Goal: Task Accomplishment & Management: Use online tool/utility

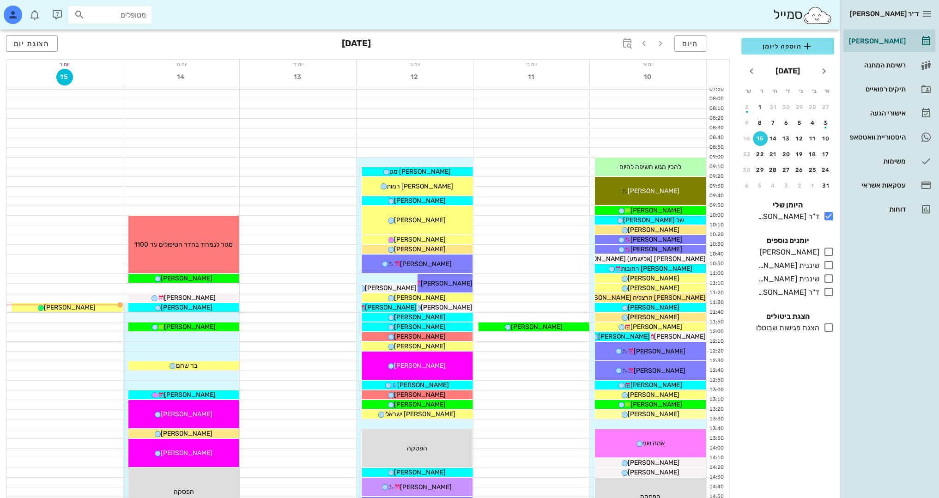
scroll to position [46, 0]
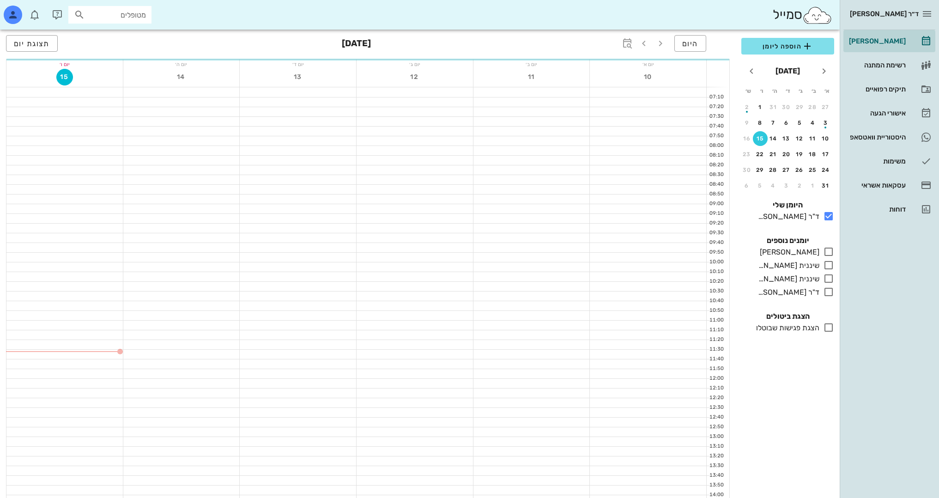
scroll to position [46, 0]
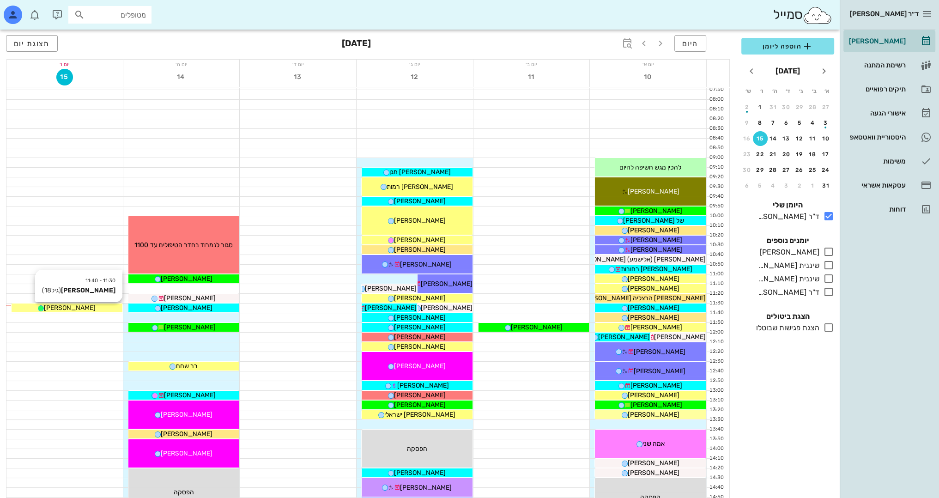
click at [76, 306] on span "[PERSON_NAME]" at bounding box center [70, 308] width 52 height 8
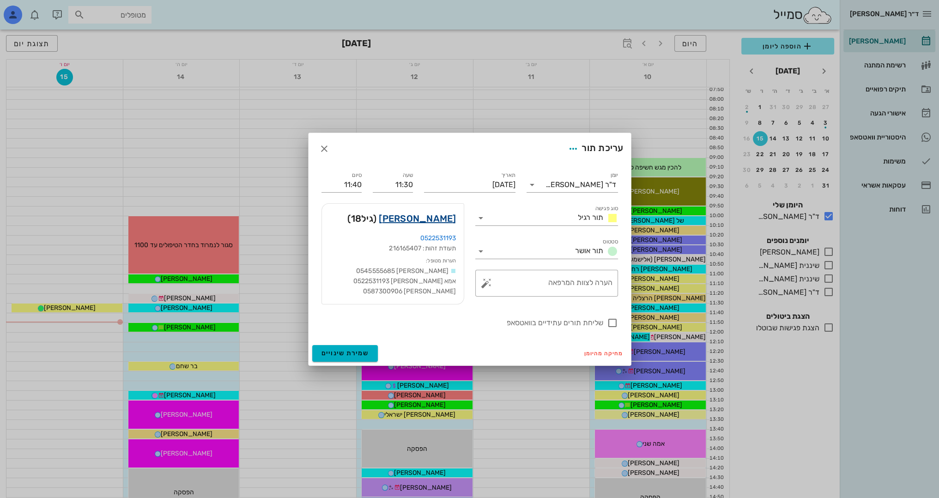
click at [441, 215] on link "[PERSON_NAME]" at bounding box center [417, 218] width 77 height 15
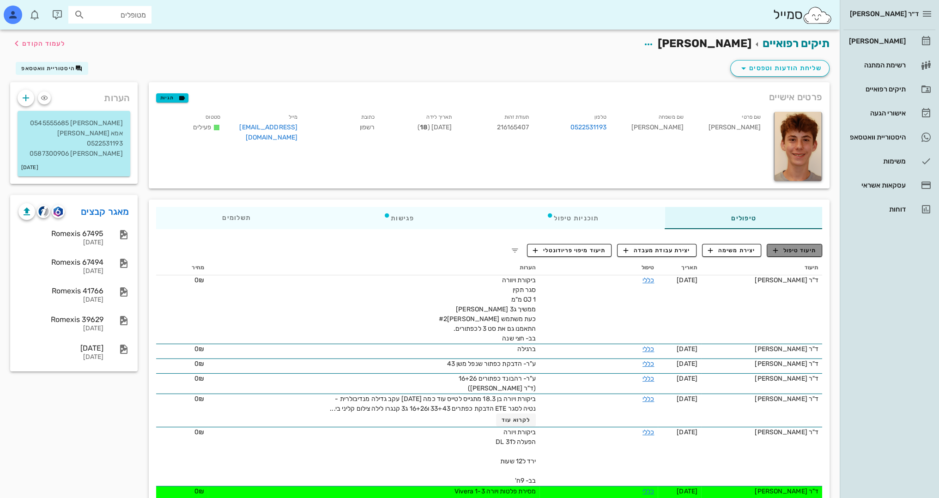
click at [797, 250] on span "תיעוד טיפול" at bounding box center [794, 250] width 43 height 8
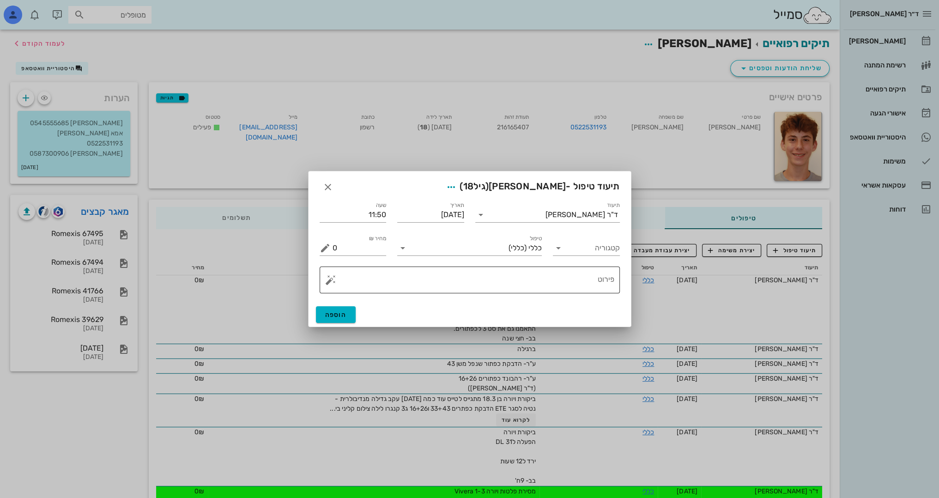
click at [558, 284] on textarea "פירוט" at bounding box center [474, 282] width 282 height 22
type textarea "g"
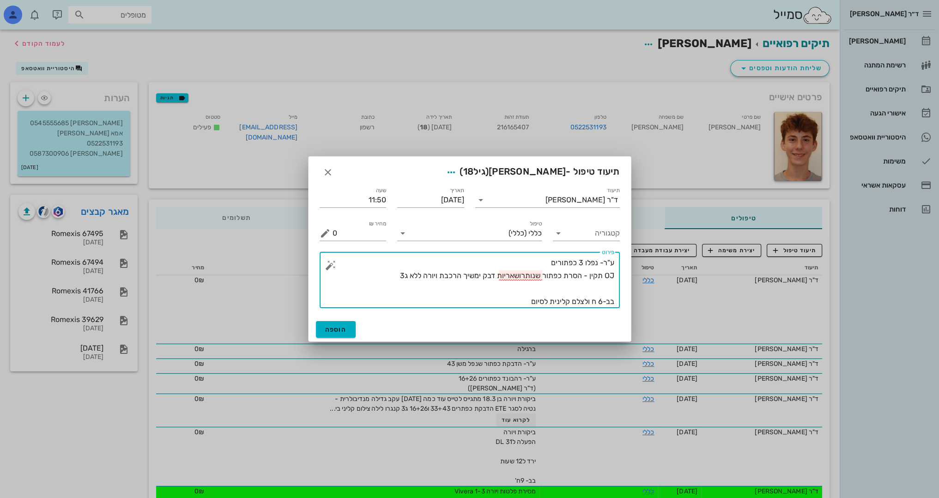
click at [521, 274] on textarea "ע"ר- נפלו 3 כפתורים OJ תקין - הסרת כפתור שנותרושאריות דבק ימשיך הרכבת ויורה ללא…" at bounding box center [474, 282] width 282 height 52
click at [523, 275] on textarea "ע"ר- נפלו 3 כפתורים OJ תקין - הסרת כפתור שנותרושאריות דבק ימשיך הרכבת ויורה ללא…" at bounding box center [474, 282] width 282 height 52
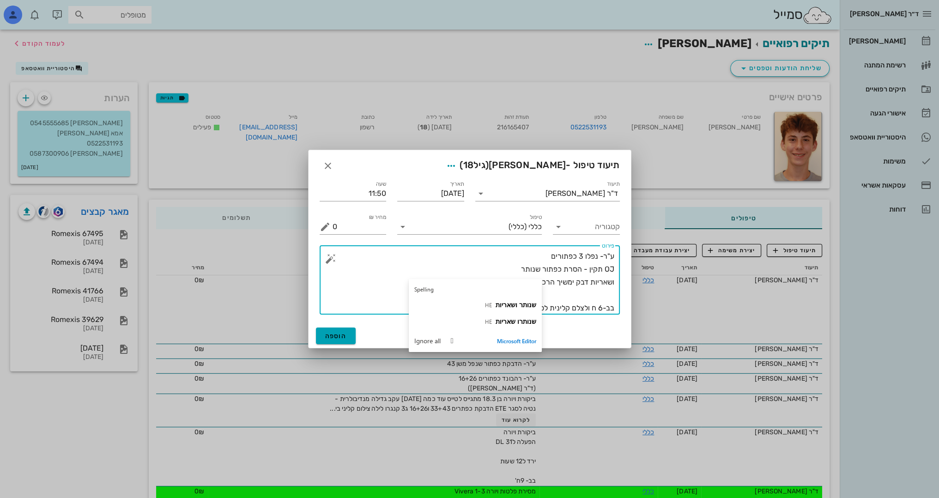
type textarea "ע"ר- נפלו 3 כפתורים OJ תקין - הסרת כפתור שנותר ושאריות דבק ימשיך הרכבת ויורה לל…"
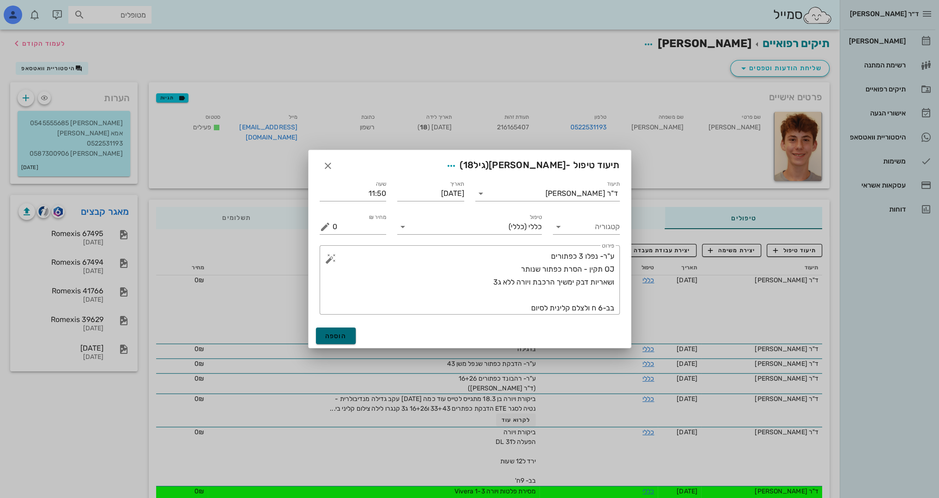
click at [347, 334] on button "הוספה" at bounding box center [336, 336] width 40 height 17
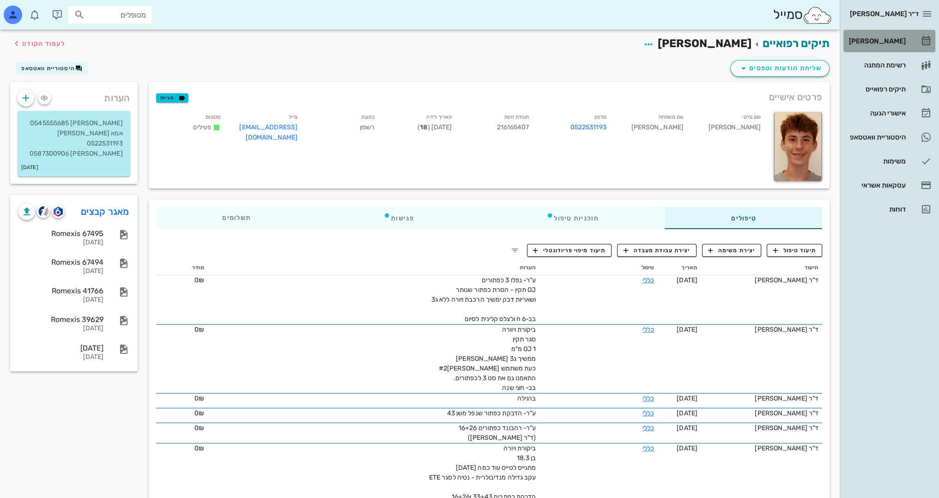
drag, startPoint x: 896, startPoint y: 44, endPoint x: 884, endPoint y: 41, distance: 12.8
click at [896, 43] on div "[PERSON_NAME]" at bounding box center [876, 40] width 59 height 7
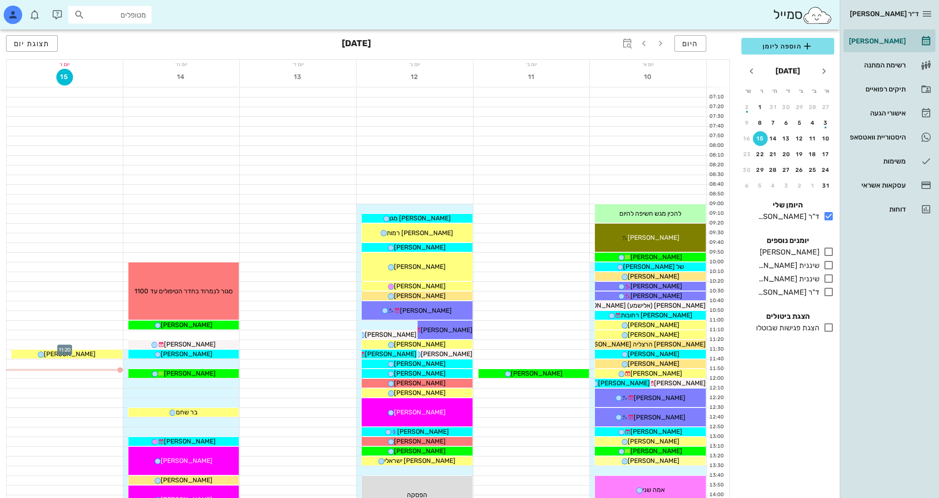
drag, startPoint x: 89, startPoint y: 345, endPoint x: 45, endPoint y: 347, distance: 43.9
click at [45, 347] on div at bounding box center [64, 344] width 116 height 9
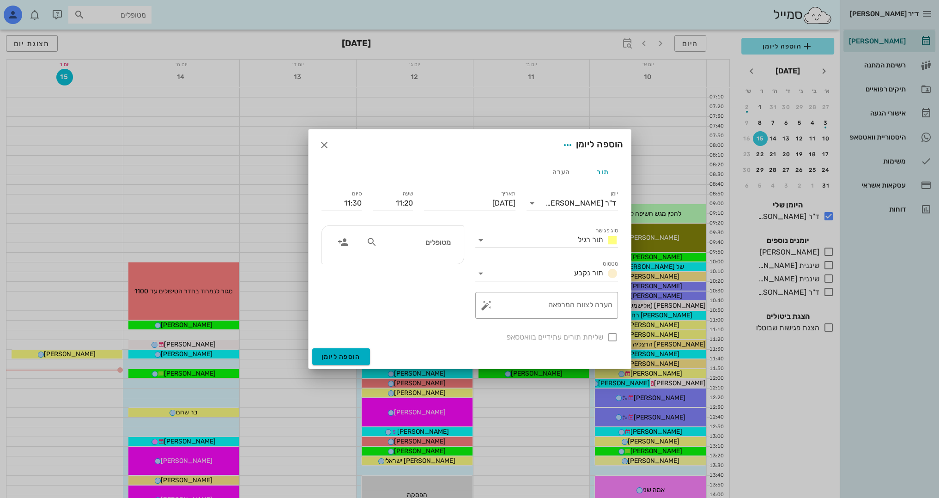
click at [444, 241] on input "מטופלים" at bounding box center [414, 242] width 71 height 12
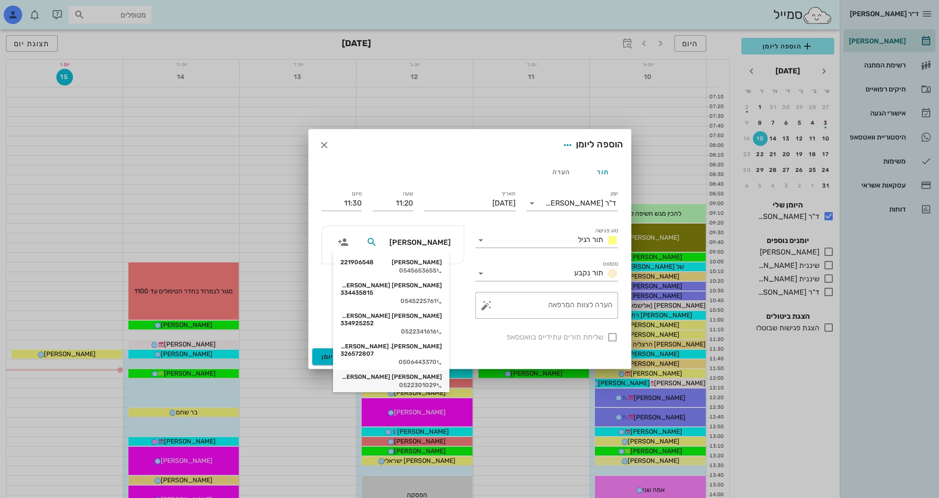
type input "[PERSON_NAME]"
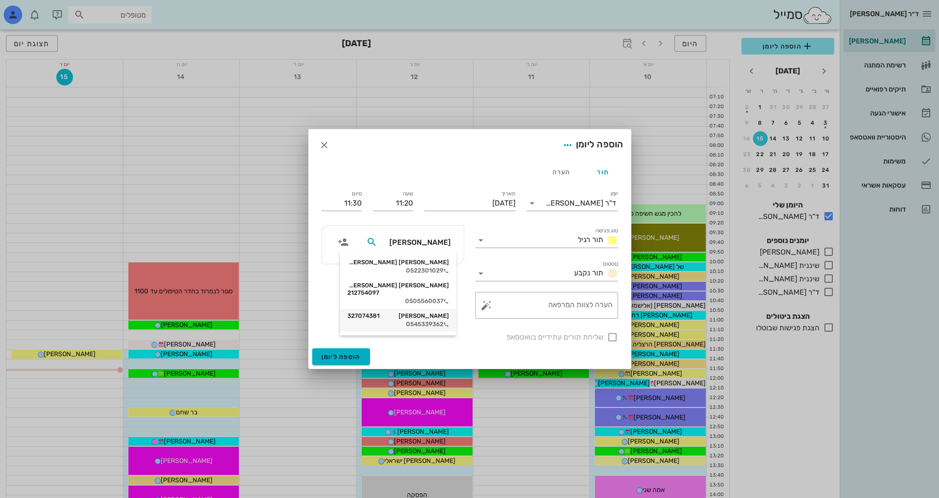
click at [432, 312] on div "[PERSON_NAME] 327074381" at bounding box center [398, 315] width 102 height 7
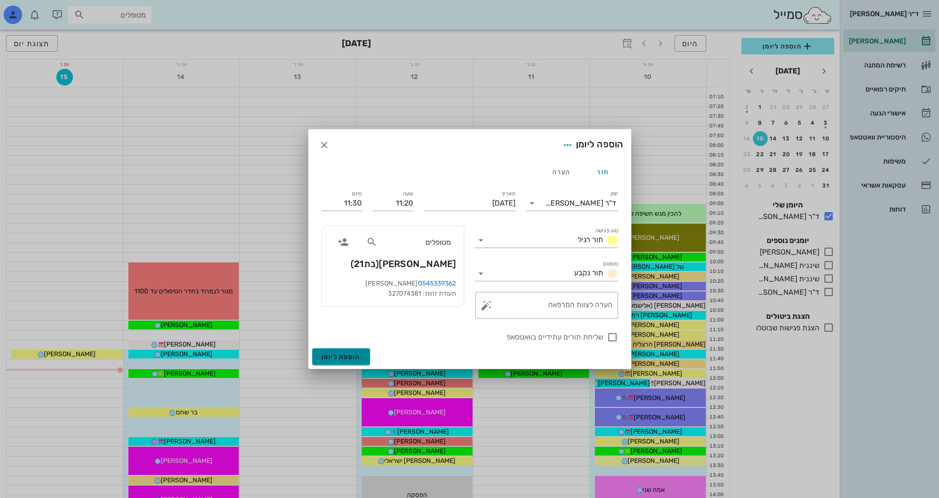
click at [352, 356] on span "הוספה ליומן" at bounding box center [341, 357] width 39 height 8
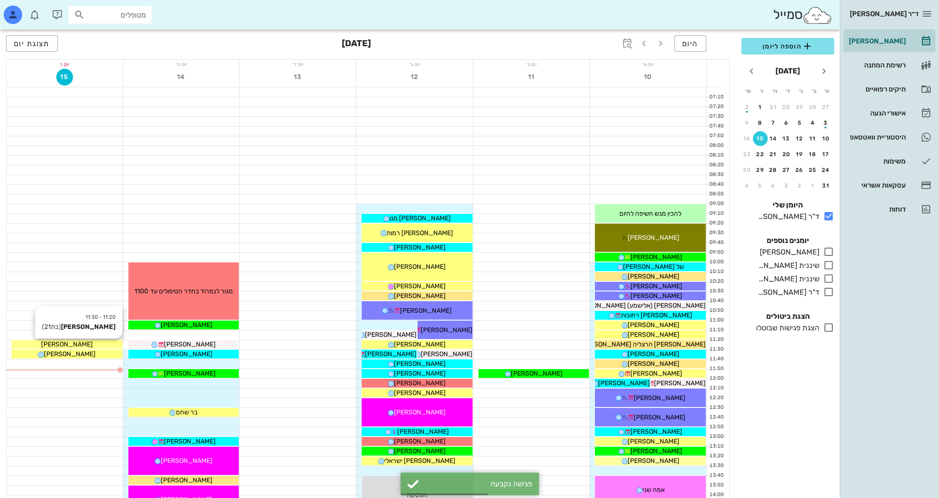
click at [81, 342] on div "[PERSON_NAME]" at bounding box center [67, 345] width 111 height 10
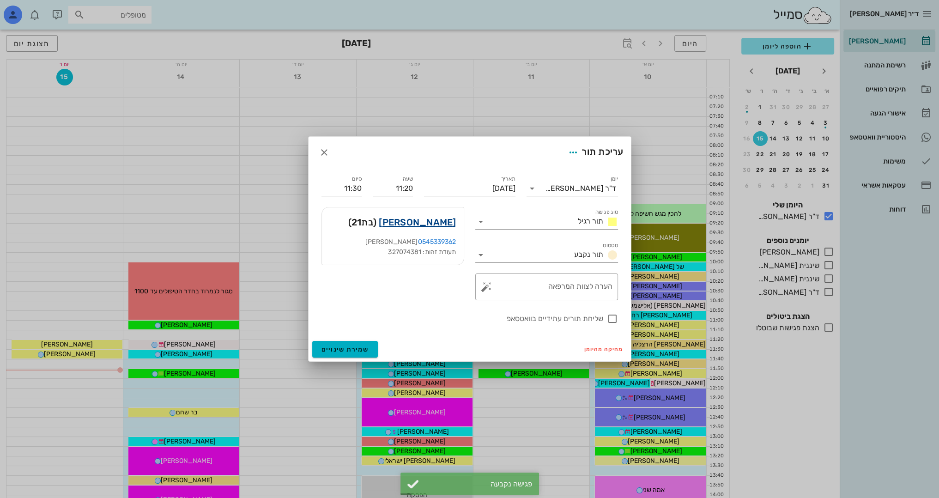
click at [452, 222] on link "[PERSON_NAME]" at bounding box center [417, 222] width 77 height 15
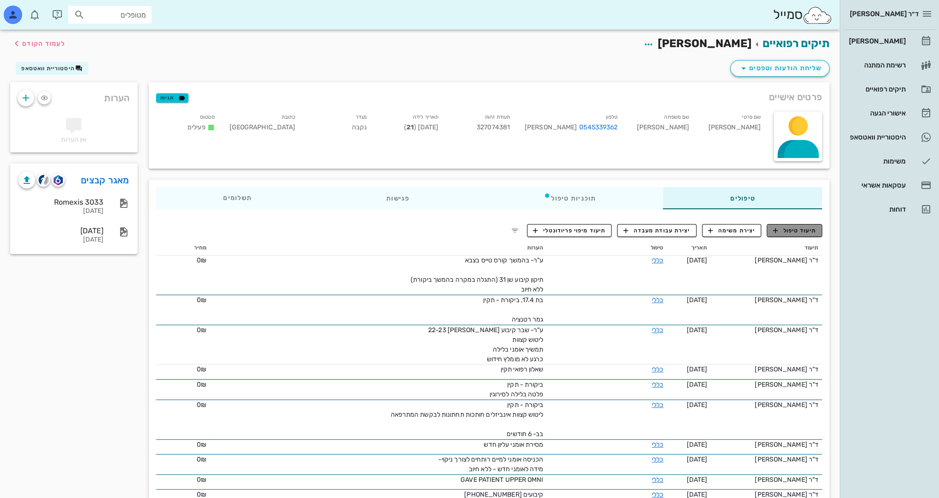
click at [798, 228] on span "תיעוד טיפול" at bounding box center [794, 230] width 43 height 8
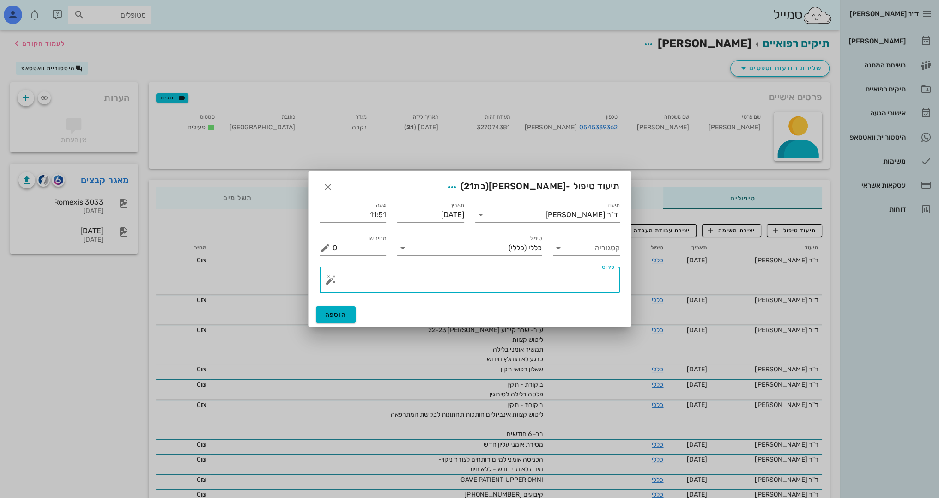
click at [534, 284] on textarea "פירוט" at bounding box center [474, 282] width 282 height 22
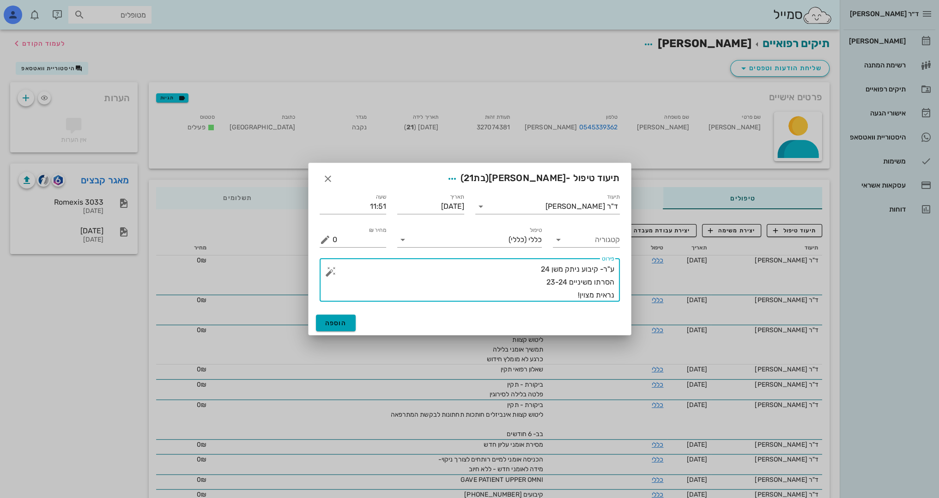
type textarea "ע"ר- קיבוע ניתק משן 24 הסרתו משיניים 23-24 נראית מצוין!"
click at [336, 326] on span "הוספה" at bounding box center [336, 323] width 22 height 8
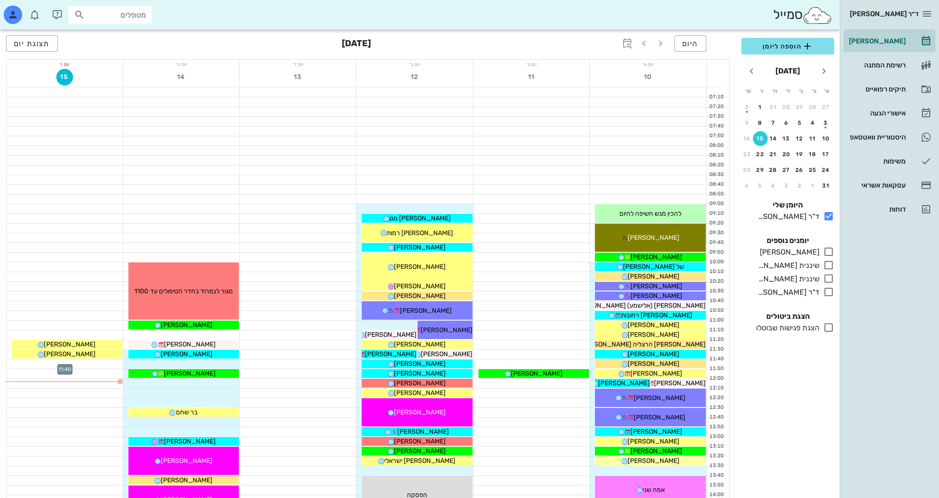
drag, startPoint x: 109, startPoint y: 363, endPoint x: 87, endPoint y: 365, distance: 22.3
click at [87, 365] on div at bounding box center [64, 363] width 116 height 9
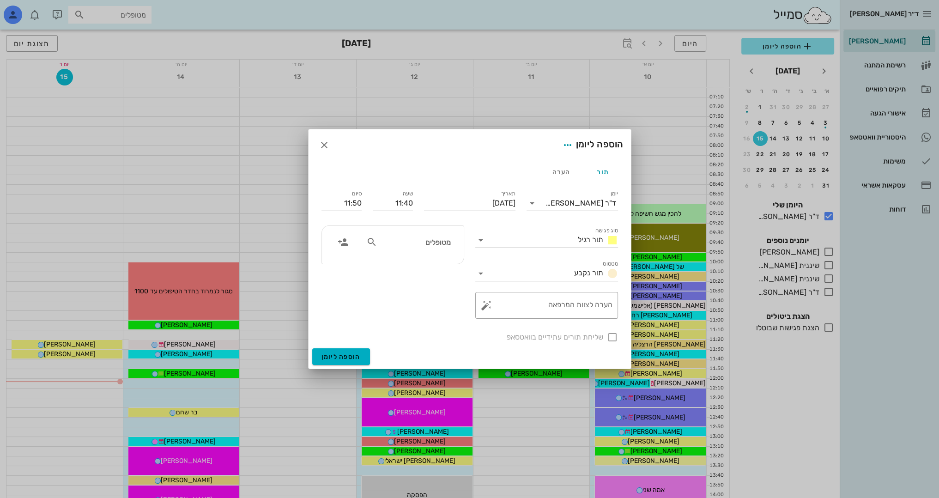
click at [441, 239] on input "מטופלים" at bounding box center [414, 242] width 71 height 12
type input "s"
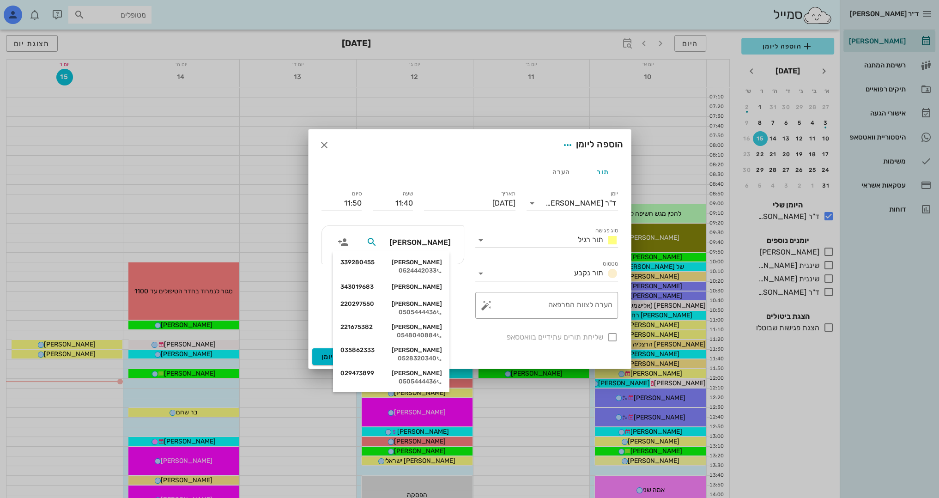
type input "דיקשטיין י"
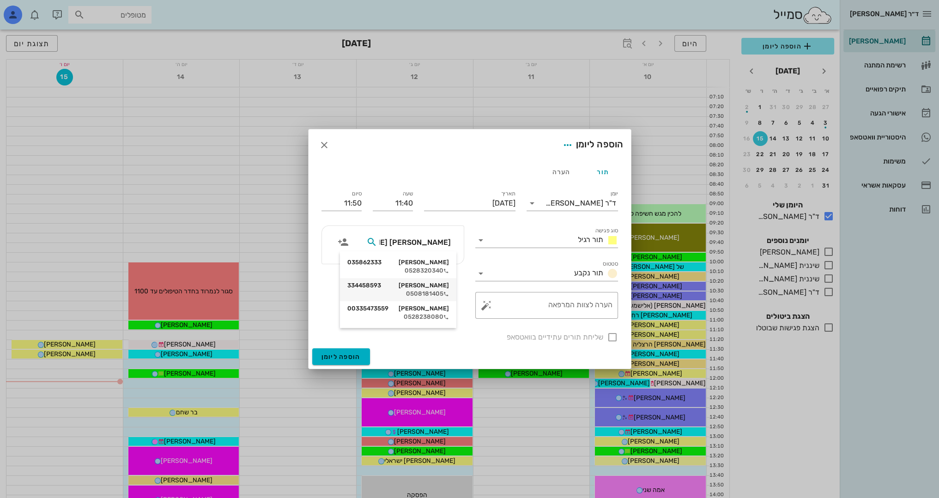
click at [434, 293] on div "0508181405" at bounding box center [398, 293] width 102 height 7
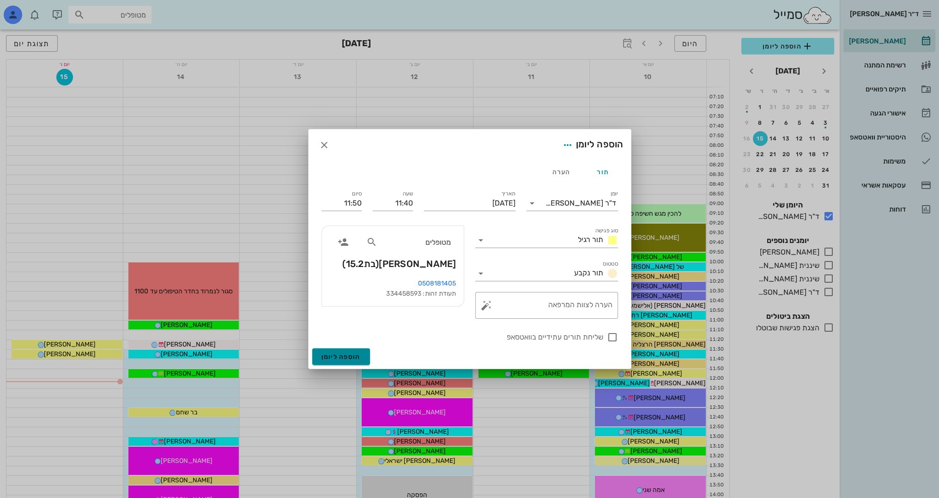
click at [353, 359] on span "הוספה ליומן" at bounding box center [341, 357] width 39 height 8
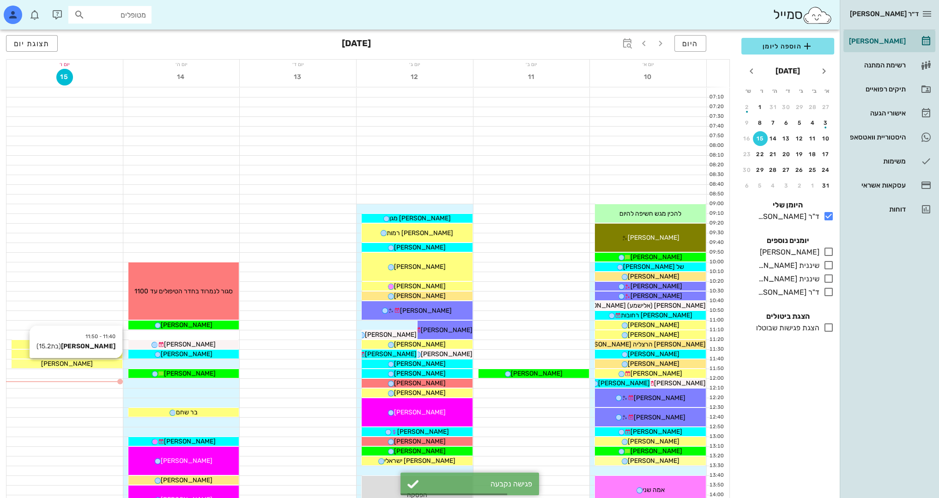
click at [102, 364] on div "ירדן דיקשטיין" at bounding box center [67, 364] width 111 height 10
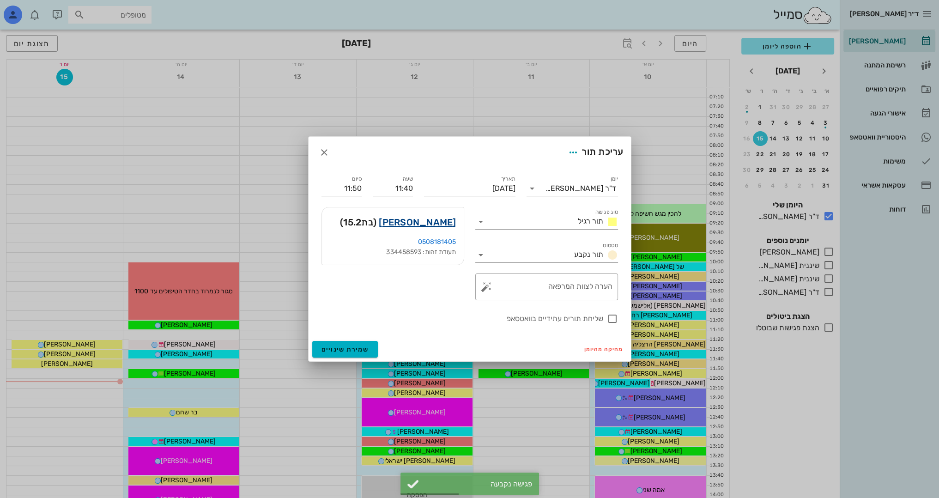
click at [428, 220] on link "ירדן דיקשטיין" at bounding box center [417, 222] width 77 height 15
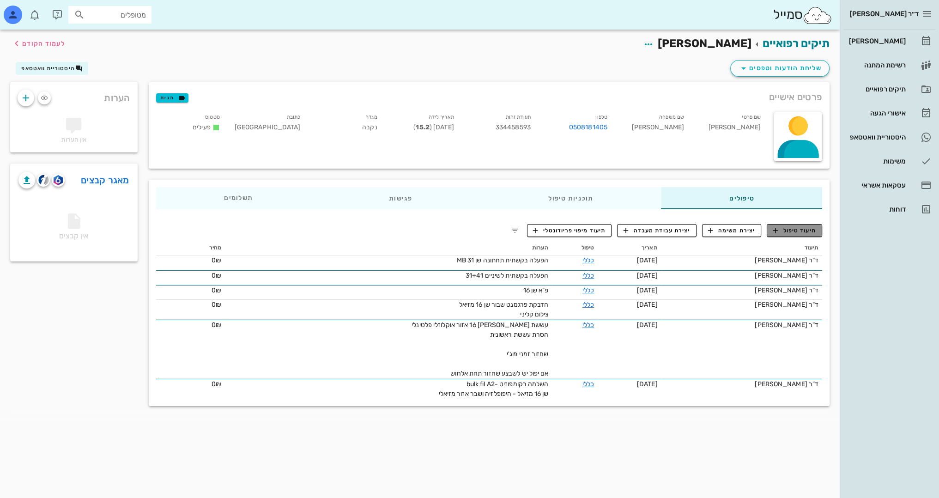
click at [806, 231] on span "תיעוד טיפול" at bounding box center [794, 230] width 43 height 8
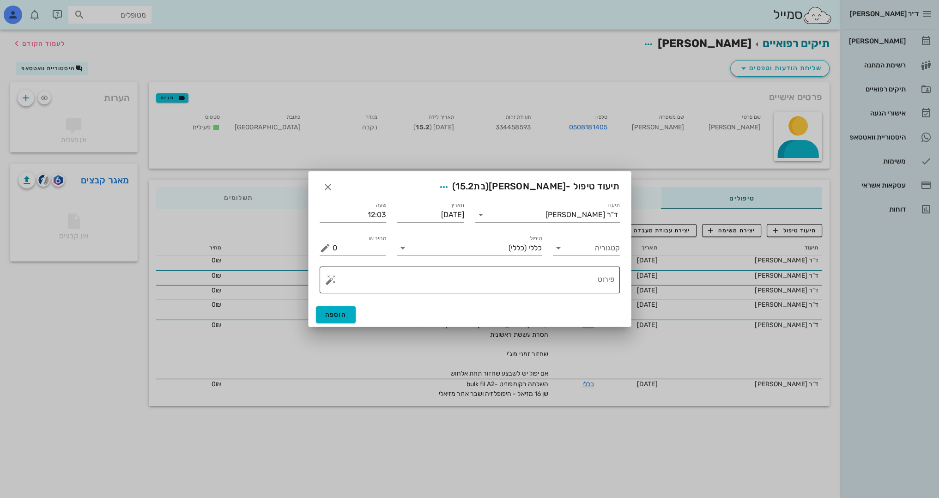
click at [506, 284] on textarea "פירוט" at bounding box center [474, 282] width 282 height 22
type textarea "הפעלה בקשתית תחתונה ל31+41"
click at [324, 309] on button "הוספה" at bounding box center [336, 314] width 40 height 17
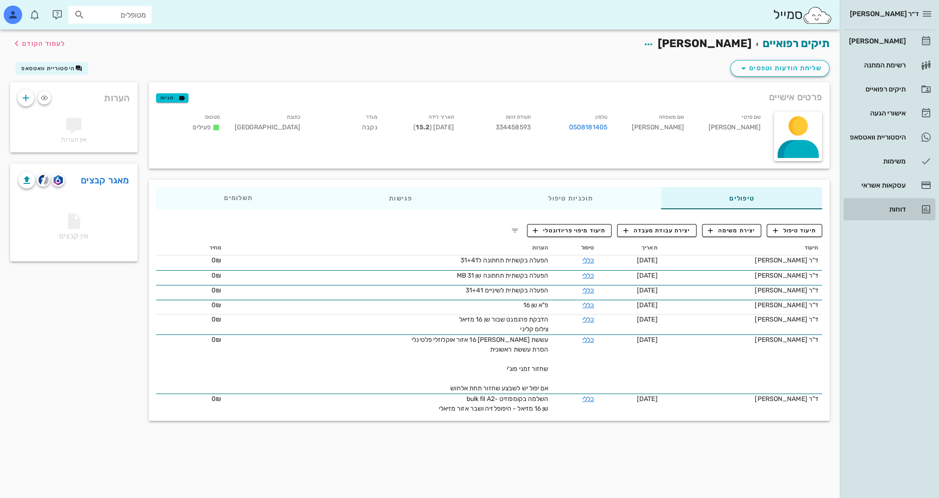
click at [905, 207] on div "דוחות" at bounding box center [876, 209] width 59 height 7
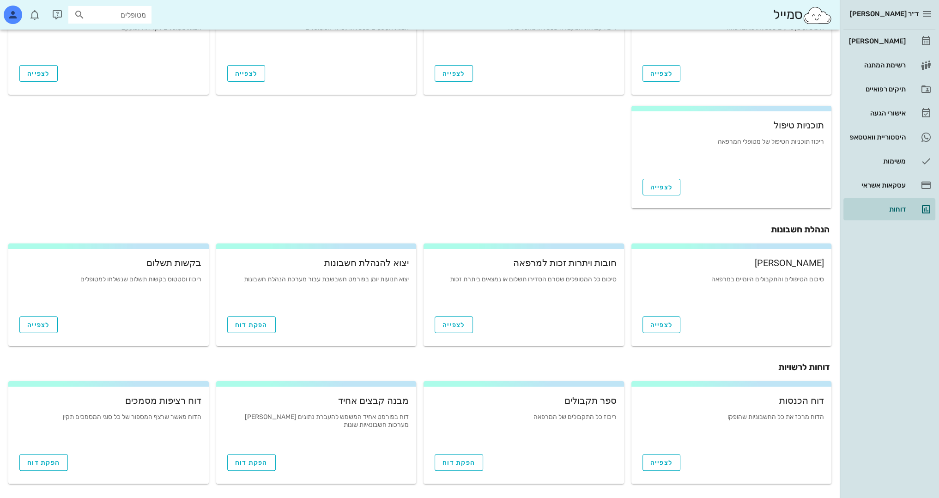
scroll to position [185, 0]
click at [453, 457] on link "הפקת דוח" at bounding box center [459, 462] width 49 height 17
